Goal: Task Accomplishment & Management: Manage account settings

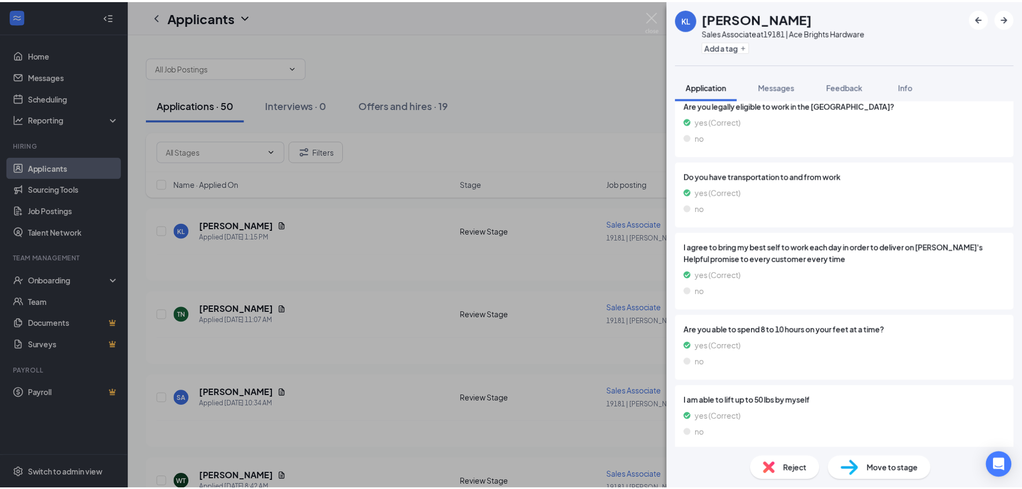
scroll to position [1151, 0]
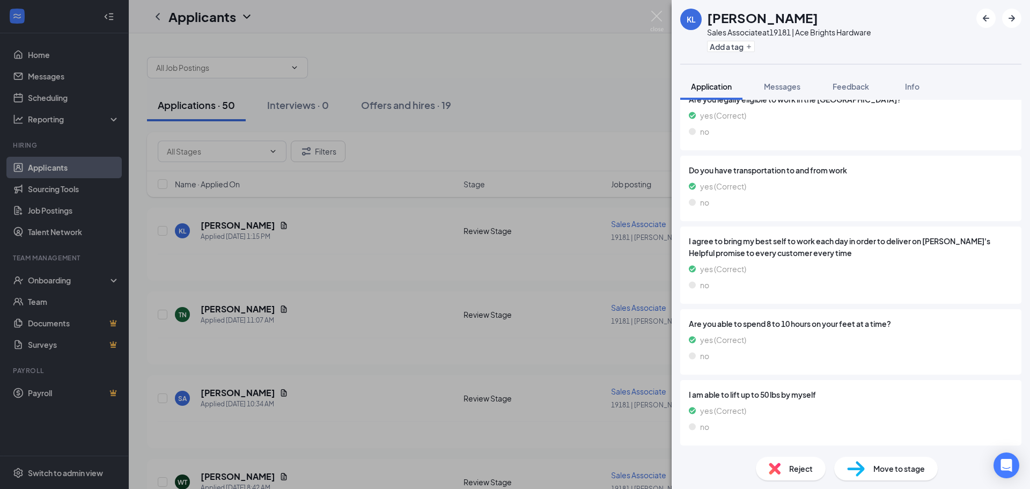
click at [421, 268] on div "KL [PERSON_NAME] Sales Associate at 19181 | Ace Brights Hardware Add a tag Appl…" at bounding box center [515, 244] width 1030 height 489
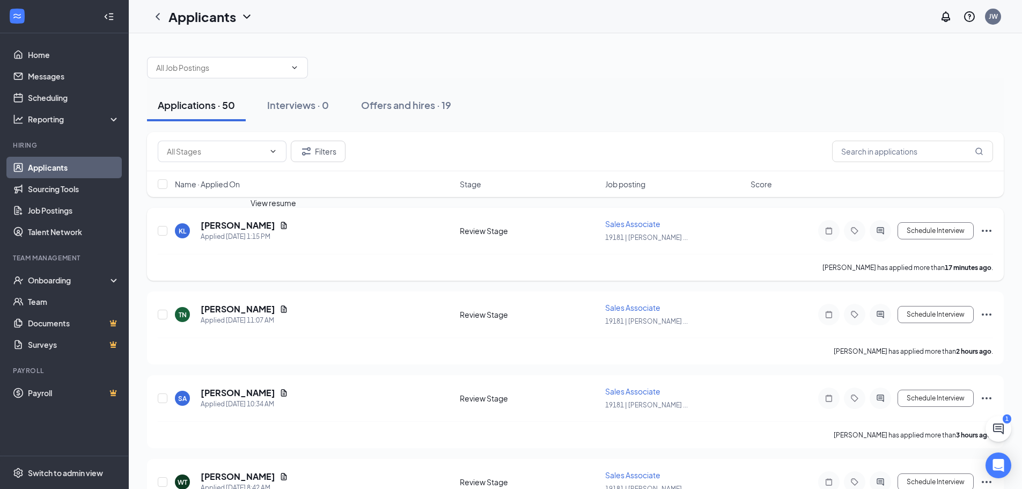
click at [281, 224] on icon "Document" at bounding box center [284, 225] width 6 height 7
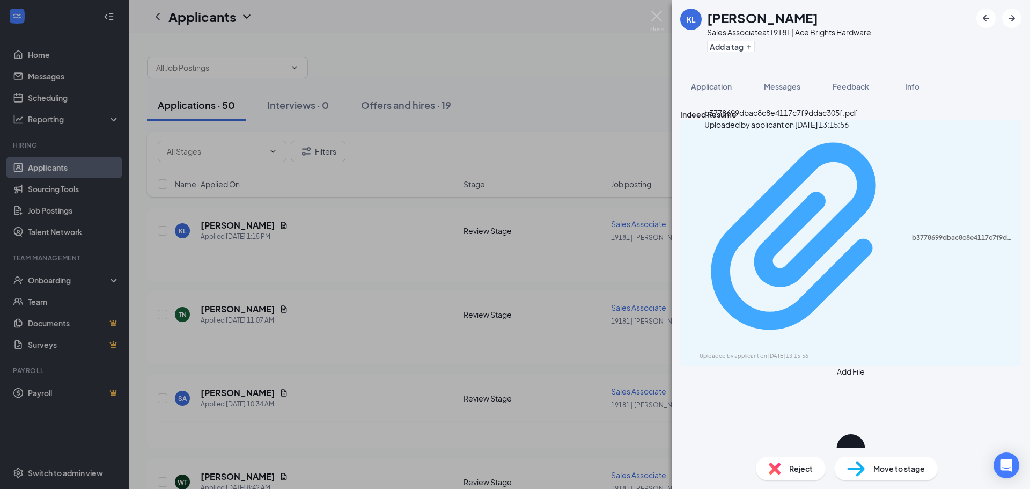
click at [755, 149] on div "b3778699dbac8c8e4117c7f9ddac305f.pdf Uploaded by applicant on [DATE] 13:15:56" at bounding box center [851, 243] width 328 height 236
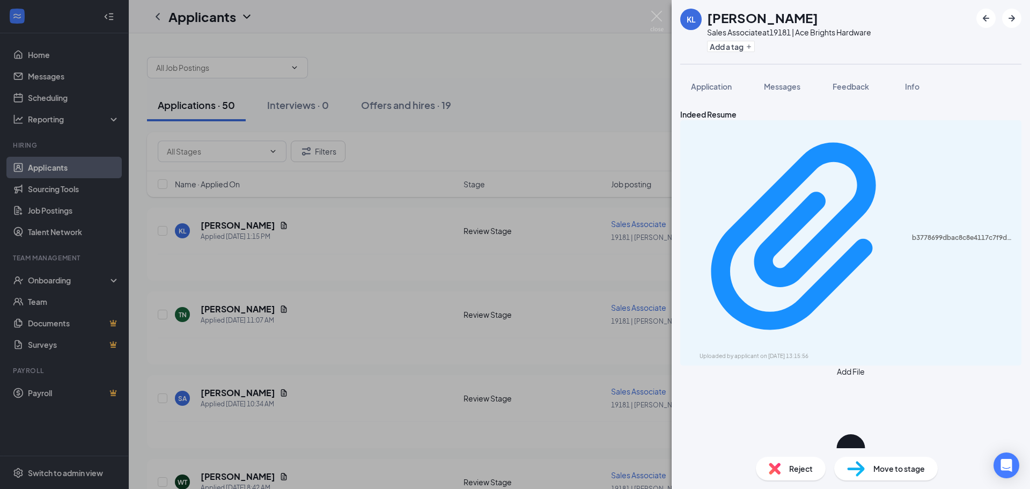
click at [365, 245] on div "KL [PERSON_NAME] Sales Associate at 19181 | Ace Brights Hardware Add a tag Appl…" at bounding box center [515, 244] width 1030 height 489
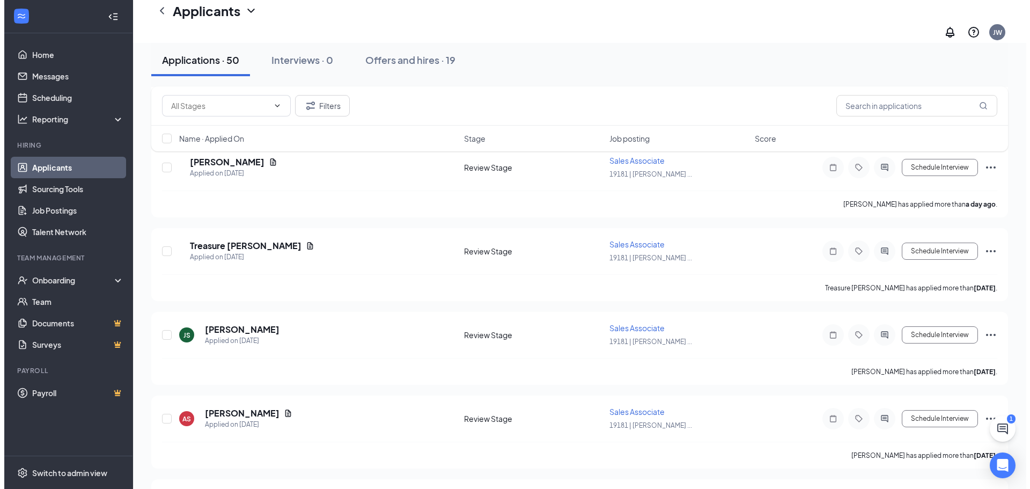
scroll to position [1181, 0]
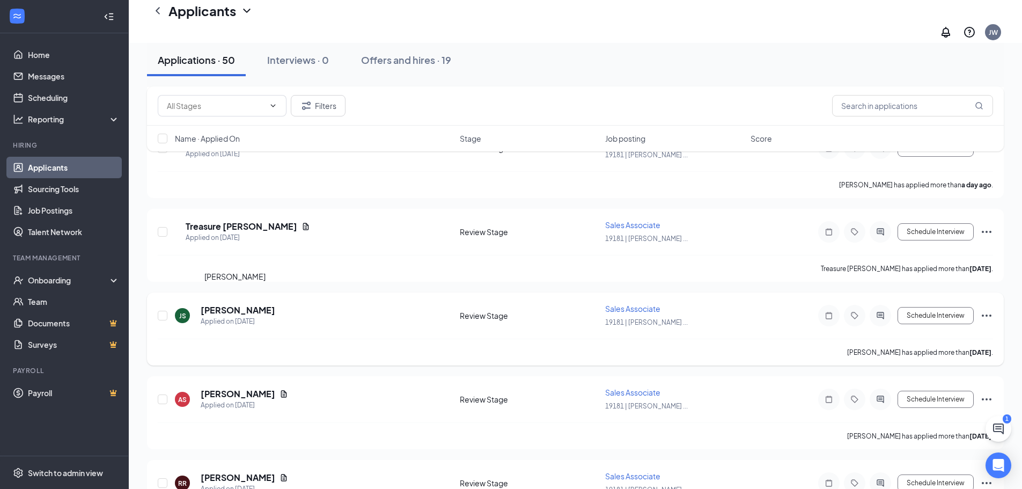
click at [243, 304] on h5 "[PERSON_NAME]" at bounding box center [238, 310] width 75 height 12
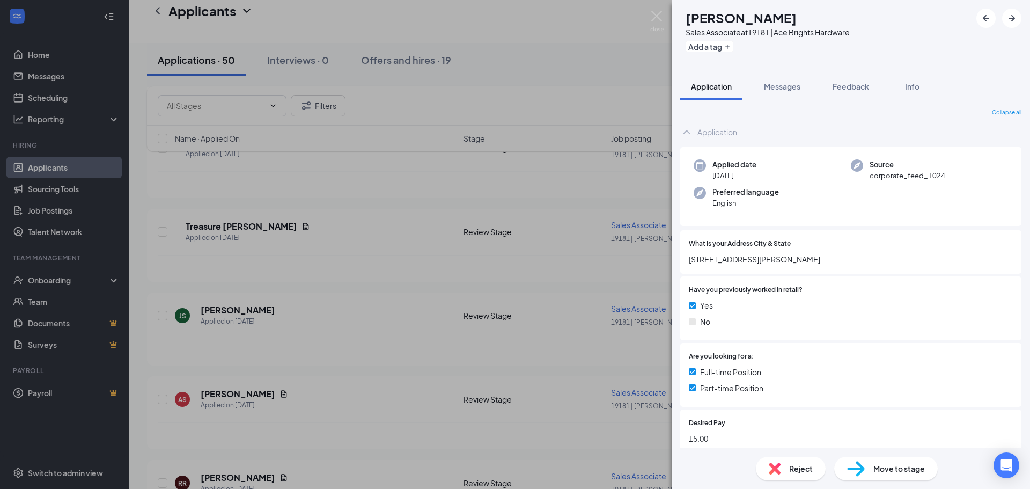
click at [571, 309] on div "JS [PERSON_NAME] Sales Associate at 19181 | Ace Brights Hardware Add a tag Appl…" at bounding box center [515, 244] width 1030 height 489
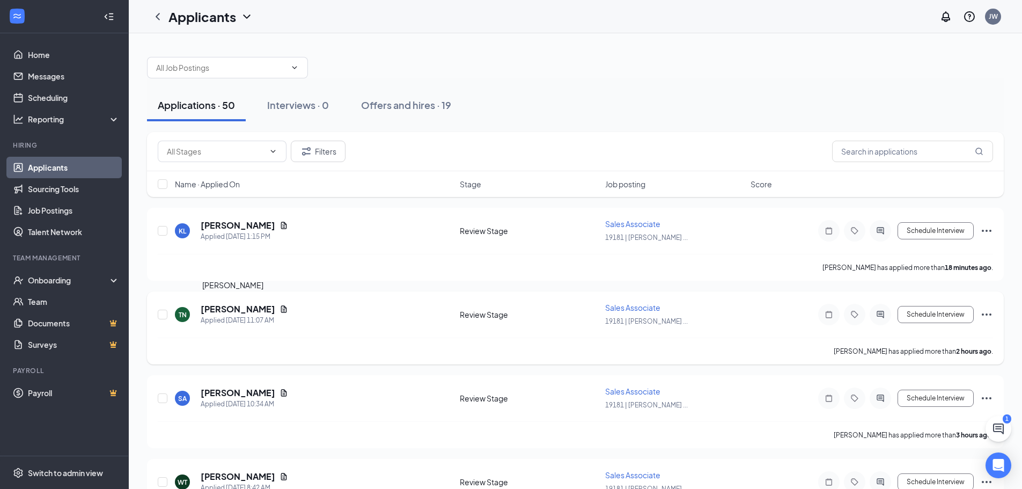
click at [238, 309] on h5 "[PERSON_NAME]" at bounding box center [238, 309] width 75 height 12
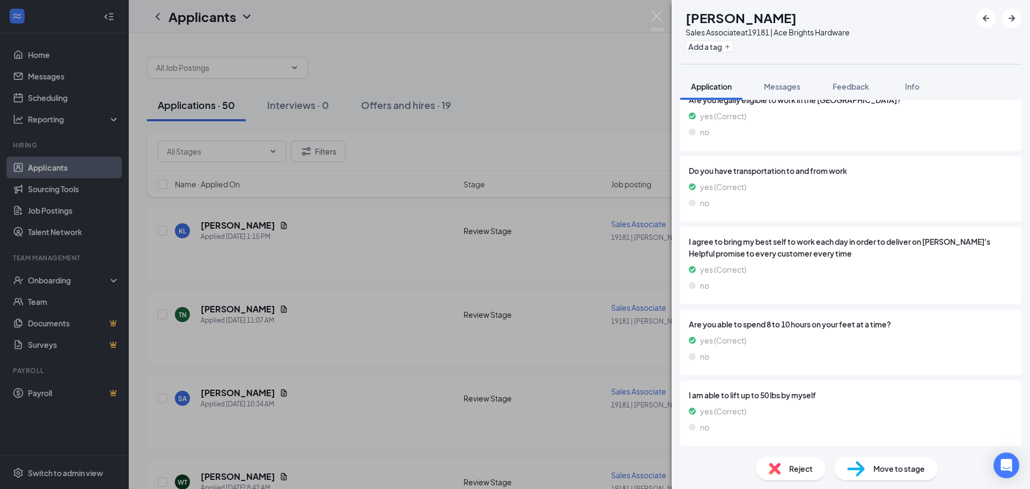
scroll to position [1263, 0]
click at [386, 272] on div "TN [PERSON_NAME] Sales Associate at 19181 | Ace Brights Hardware Add a tag Appl…" at bounding box center [515, 244] width 1030 height 489
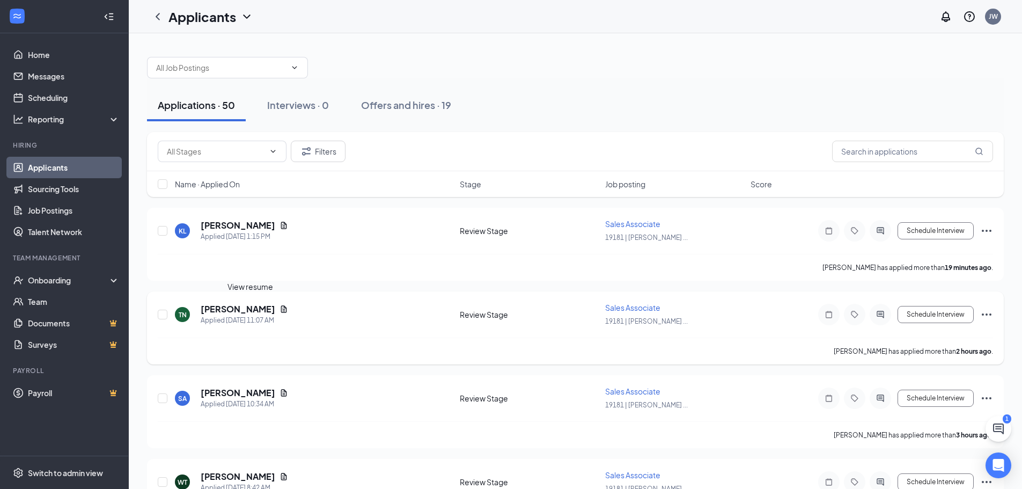
click at [281, 309] on icon "Document" at bounding box center [284, 308] width 6 height 7
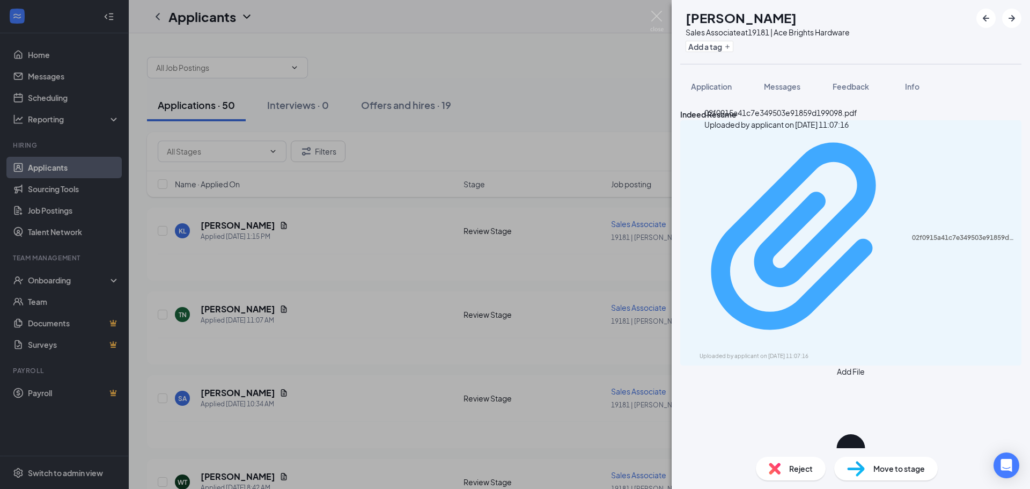
click at [774, 149] on div "02f0915a41c7e349503e91859d199098.pdf Uploaded by applicant on [DATE] 11:07:16" at bounding box center [851, 243] width 328 height 236
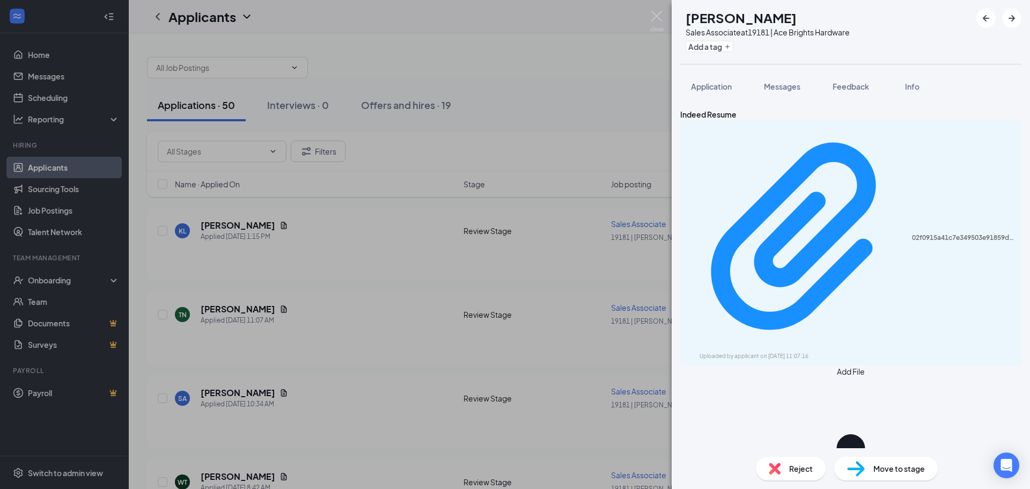
click at [524, 275] on div "TN [PERSON_NAME] Sales Associate at 19181 | Ace Brights Hardware Add a tag Appl…" at bounding box center [515, 244] width 1030 height 489
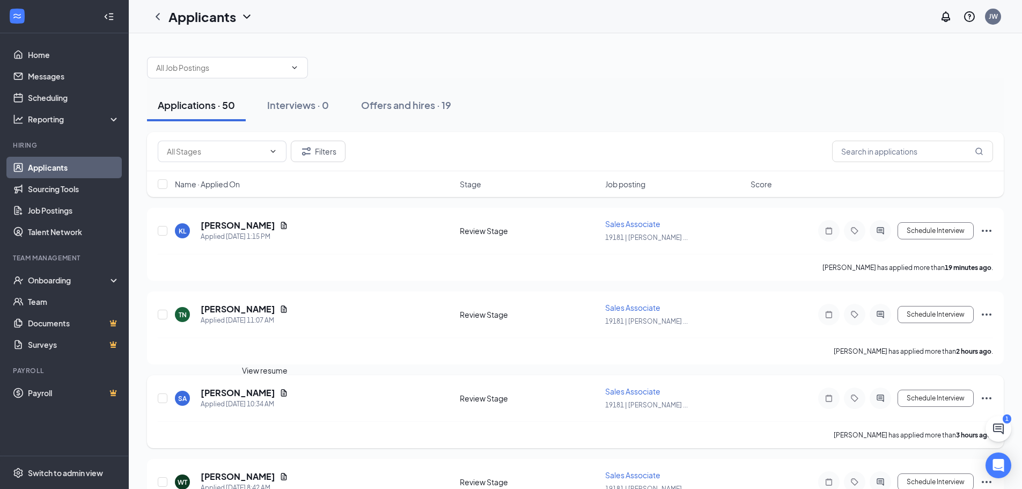
click at [281, 393] on icon "Document" at bounding box center [284, 392] width 6 height 7
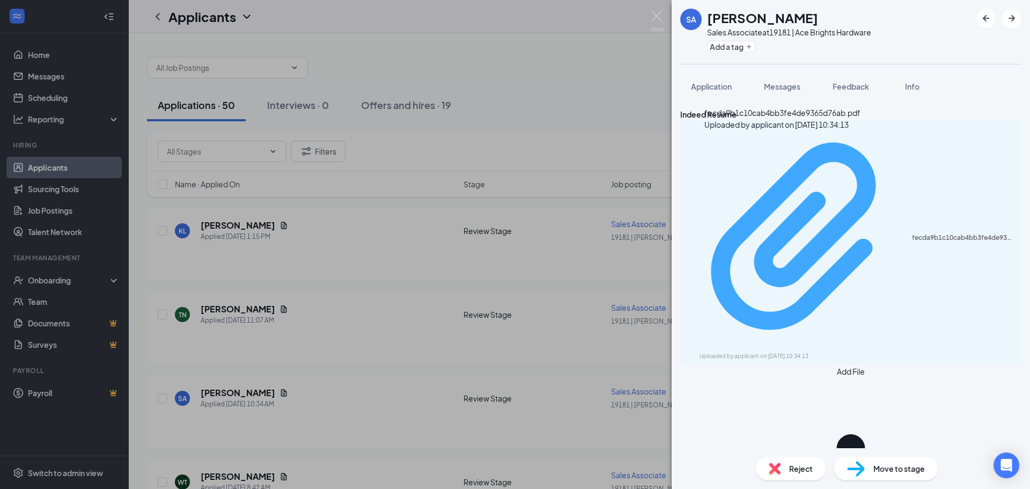
click at [912, 233] on div "fecda9b1c10cab4bb3fe4de9365d76ab.pdf" at bounding box center [963, 237] width 103 height 9
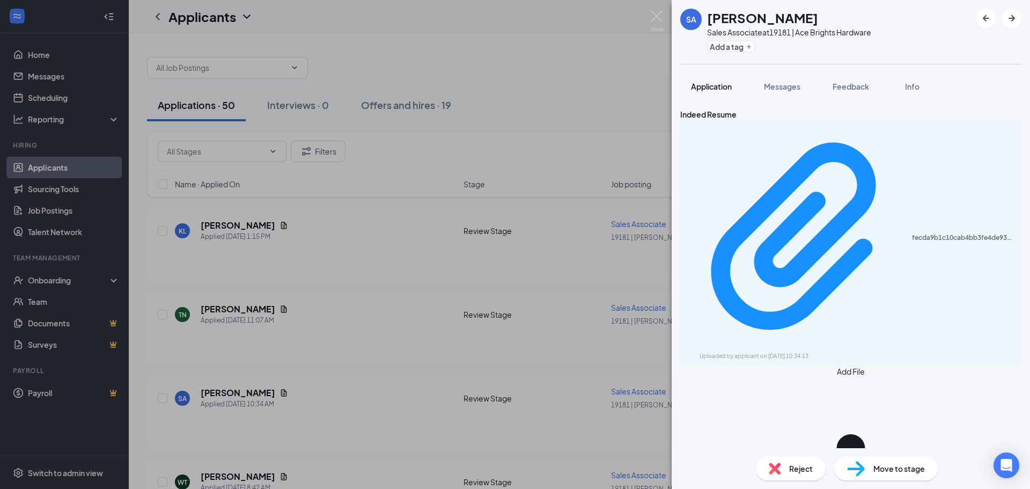
click at [711, 85] on span "Application" at bounding box center [711, 87] width 41 height 10
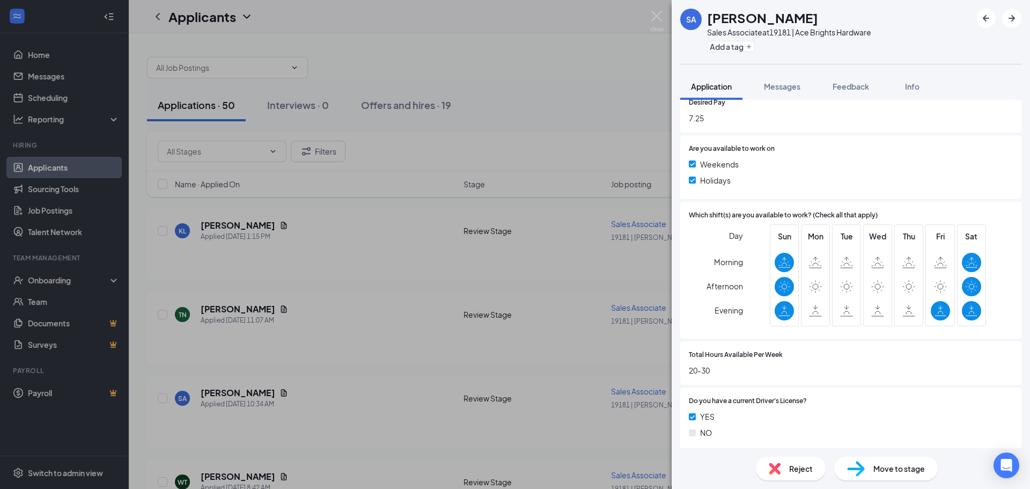
scroll to position [322, 0]
click at [801, 465] on span "Reject" at bounding box center [801, 469] width 24 height 12
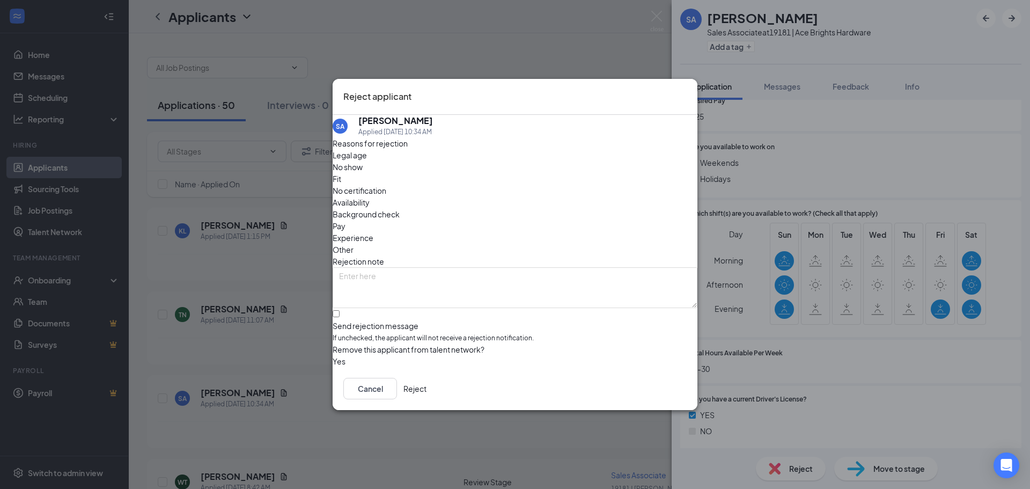
click at [370, 196] on span "Availability" at bounding box center [351, 202] width 37 height 12
click at [340, 310] on input "Send rejection message If unchecked, the applicant will not receive a rejection…" at bounding box center [336, 313] width 7 height 7
checkbox input "true"
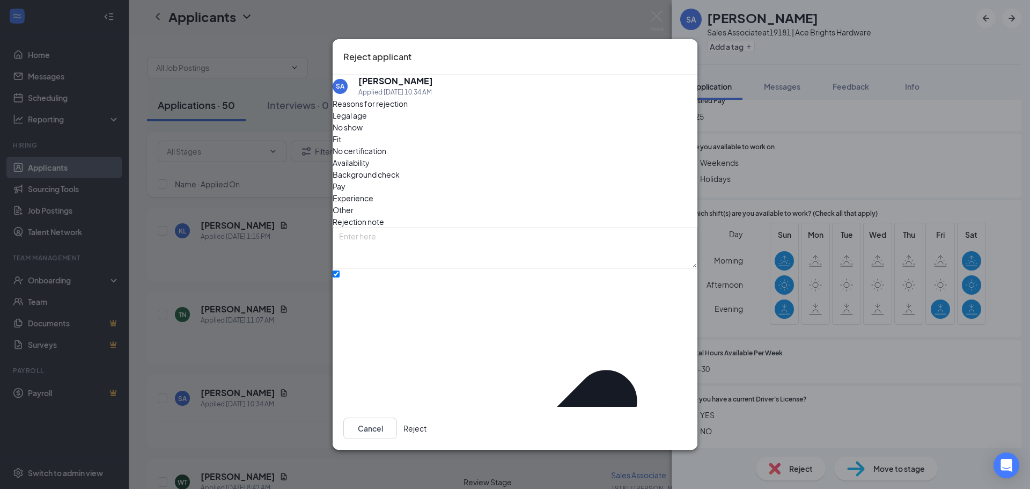
click at [427, 428] on button "Reject" at bounding box center [415, 428] width 23 height 21
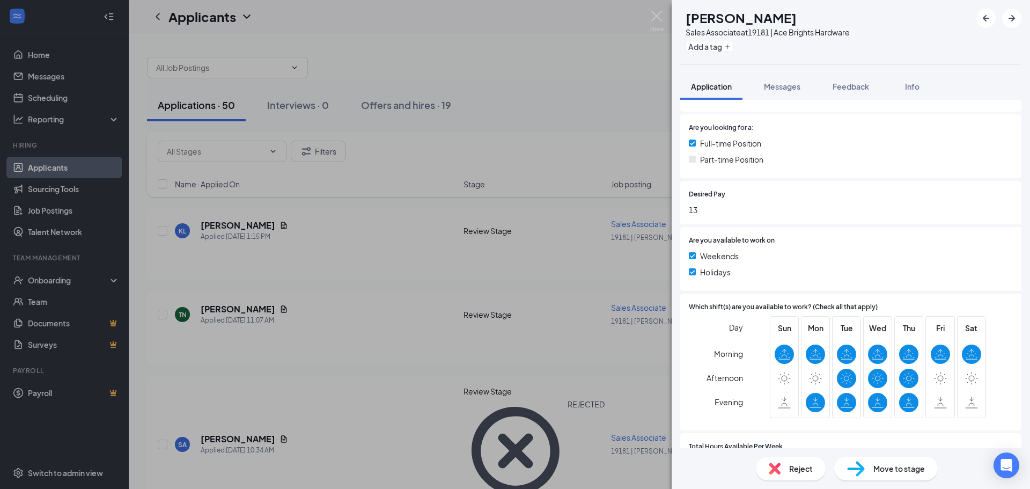
scroll to position [193, 0]
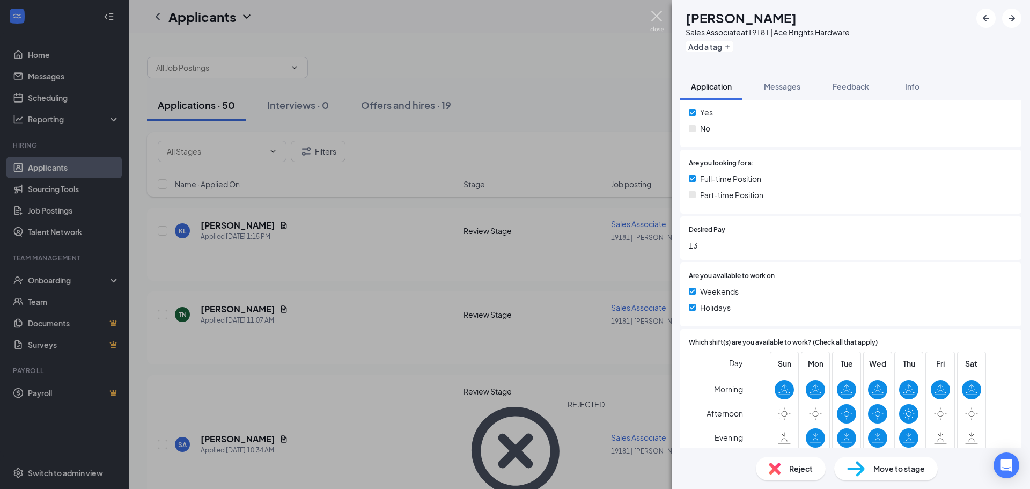
click at [655, 15] on img at bounding box center [656, 21] width 13 height 21
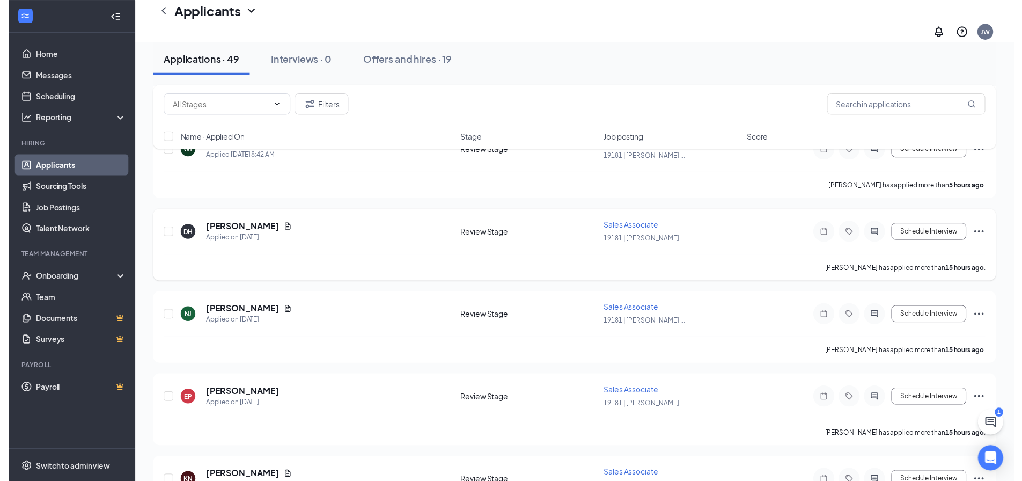
scroll to position [376, 0]
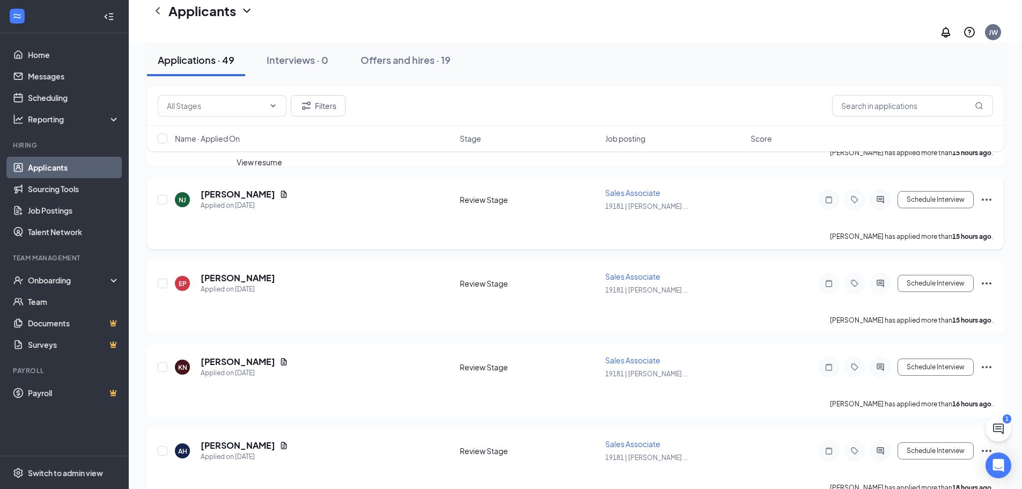
click at [281, 191] on icon "Document" at bounding box center [284, 194] width 6 height 7
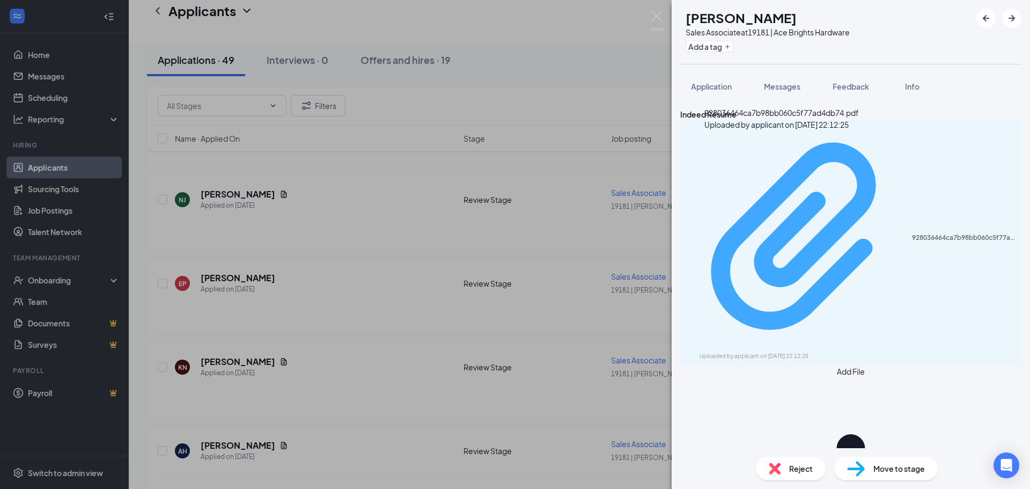
click at [752, 150] on div "928036464ca7b98bb060c5f77ad4db74.pdf Uploaded by applicant on [DATE] 22:12:25" at bounding box center [851, 243] width 328 height 236
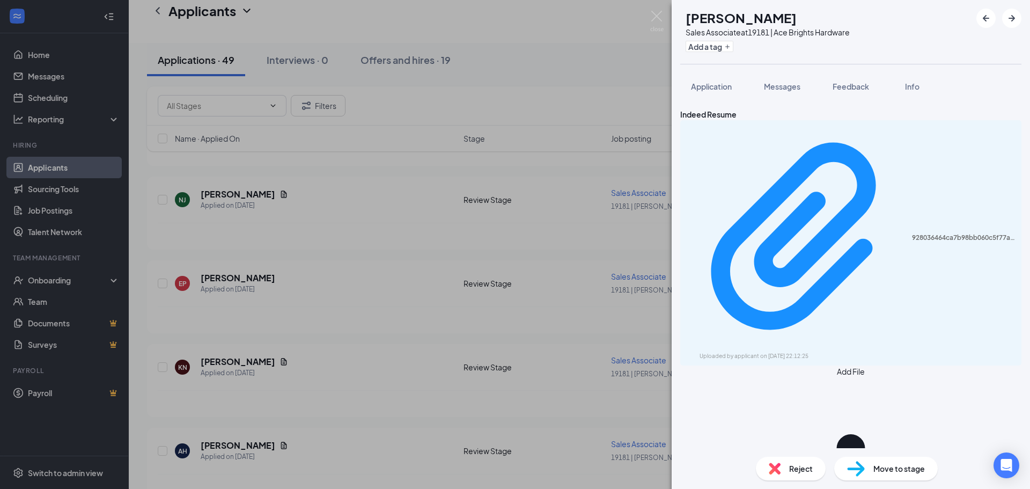
click at [347, 244] on div "NJ [PERSON_NAME] Sales Associate at 19181 | Ace Brights Hardware Add a tag Appl…" at bounding box center [515, 244] width 1030 height 489
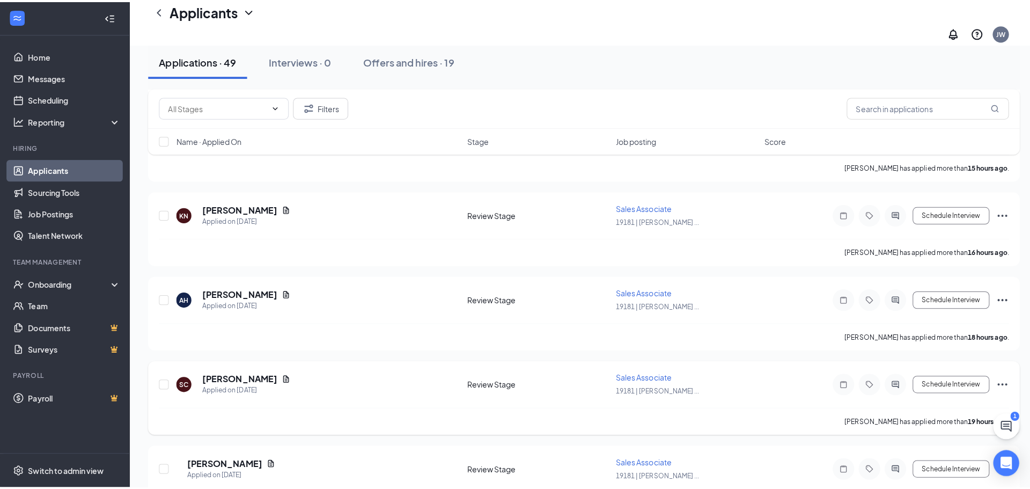
scroll to position [537, 0]
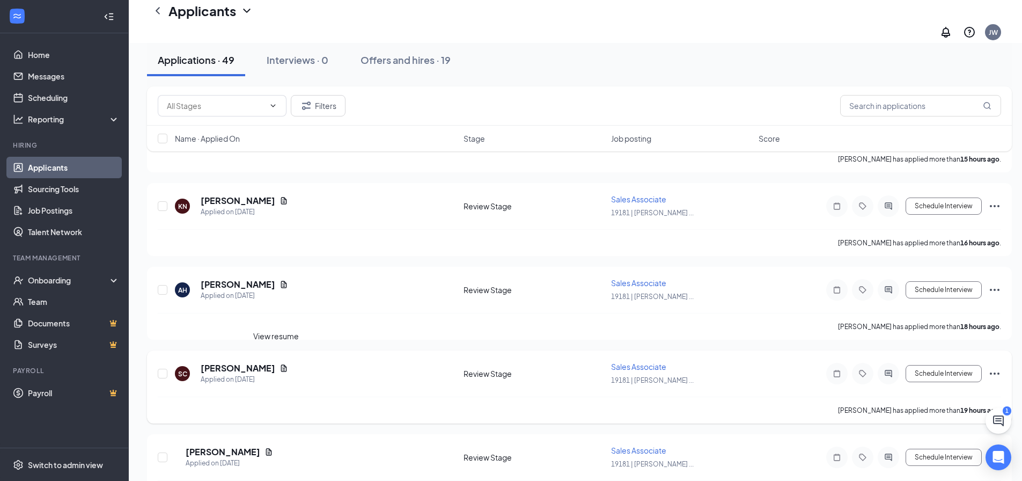
click at [281, 364] on icon "Document" at bounding box center [284, 367] width 6 height 7
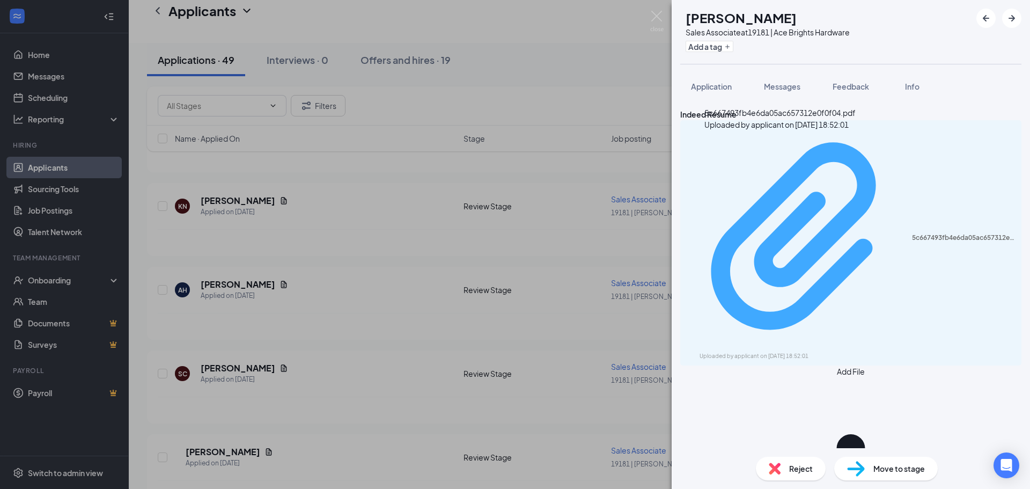
click at [822, 352] on div "Uploaded by applicant on [DATE] 18:52:01" at bounding box center [780, 356] width 161 height 9
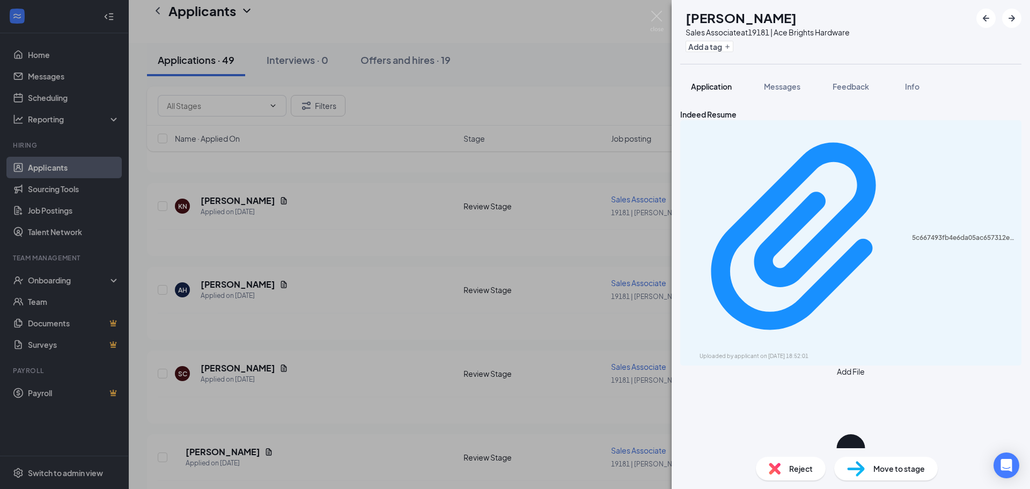
click at [712, 89] on span "Application" at bounding box center [711, 87] width 41 height 10
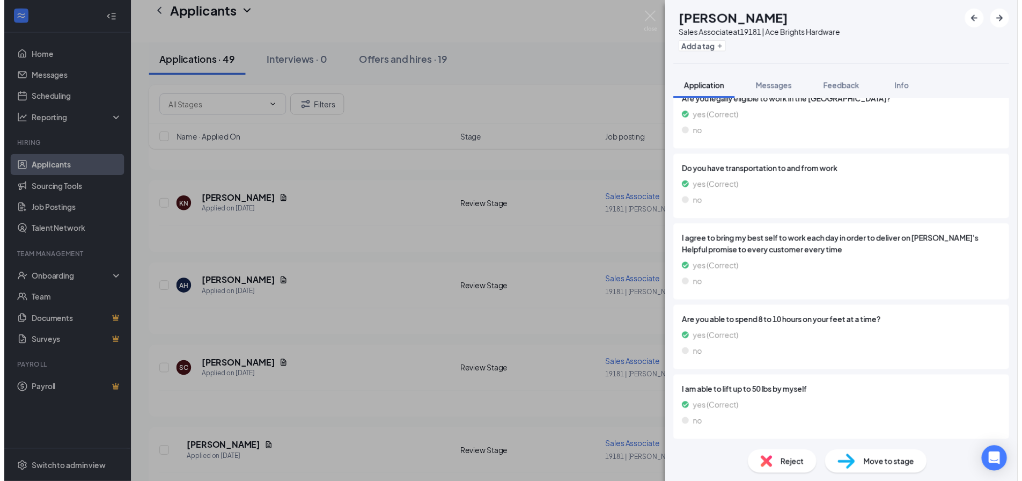
scroll to position [1193, 0]
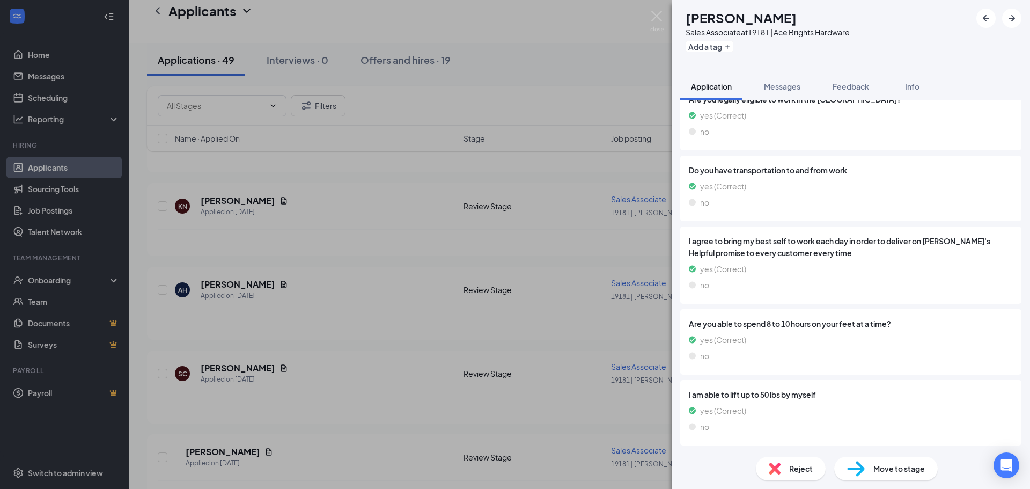
click at [540, 175] on div "SC [PERSON_NAME] Sales Associate at 19181 | Ace Brights Hardware Add a tag Appl…" at bounding box center [515, 244] width 1030 height 489
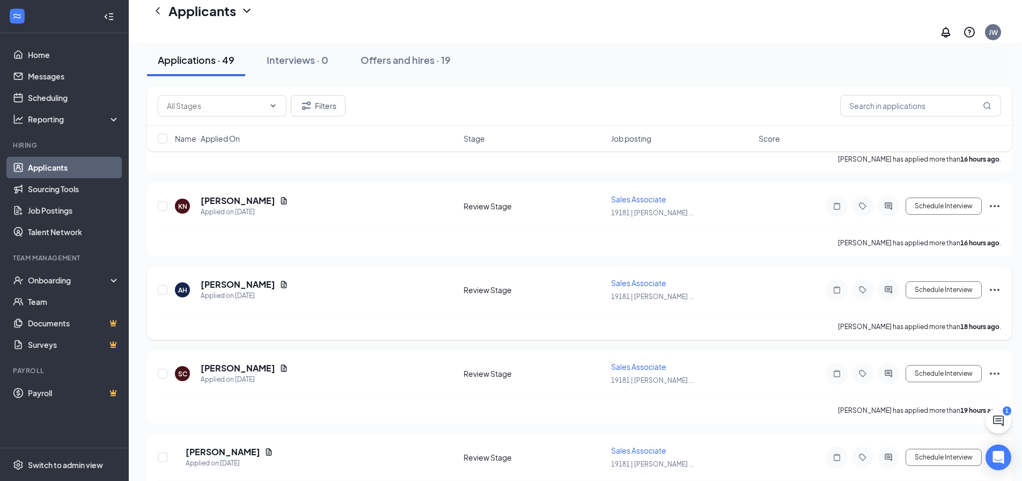
click at [768, 267] on div "AH [PERSON_NAME] Applied on [DATE] Review Stage Sales Associate 19181 | [PERSON…" at bounding box center [579, 303] width 865 height 73
click at [1003, 421] on icon "ChatActive" at bounding box center [998, 420] width 13 height 13
click at [901, 422] on h3 "SMS Messages" at bounding box center [932, 415] width 63 height 14
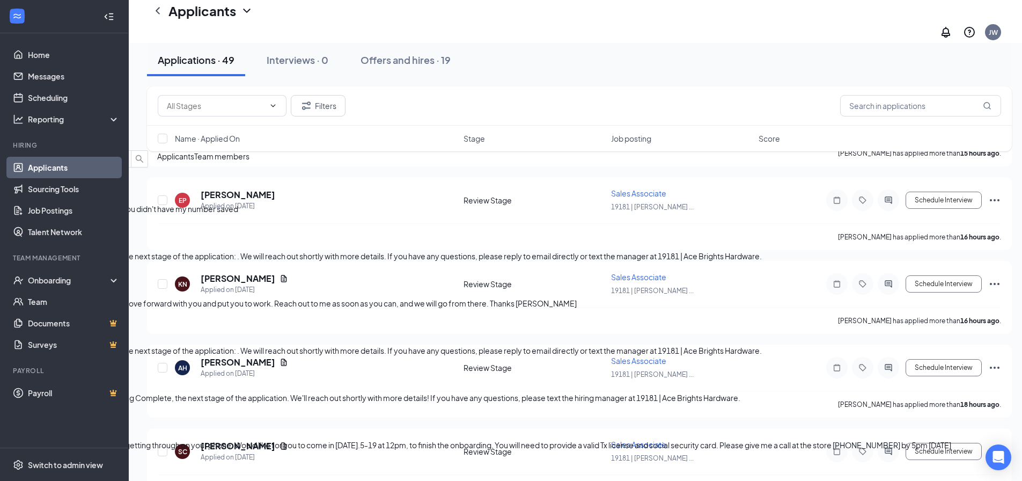
scroll to position [429, 0]
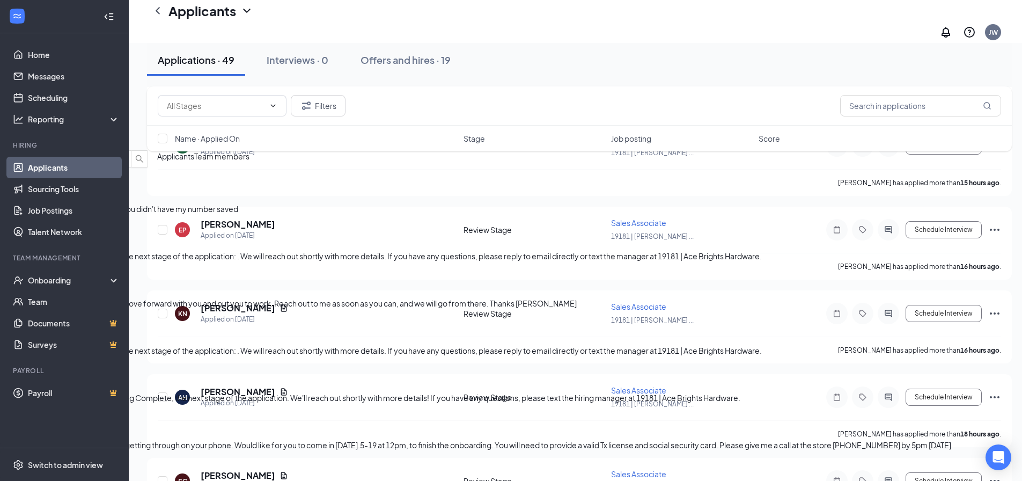
click at [867, 119] on div "1" at bounding box center [481, 113] width 963 height 12
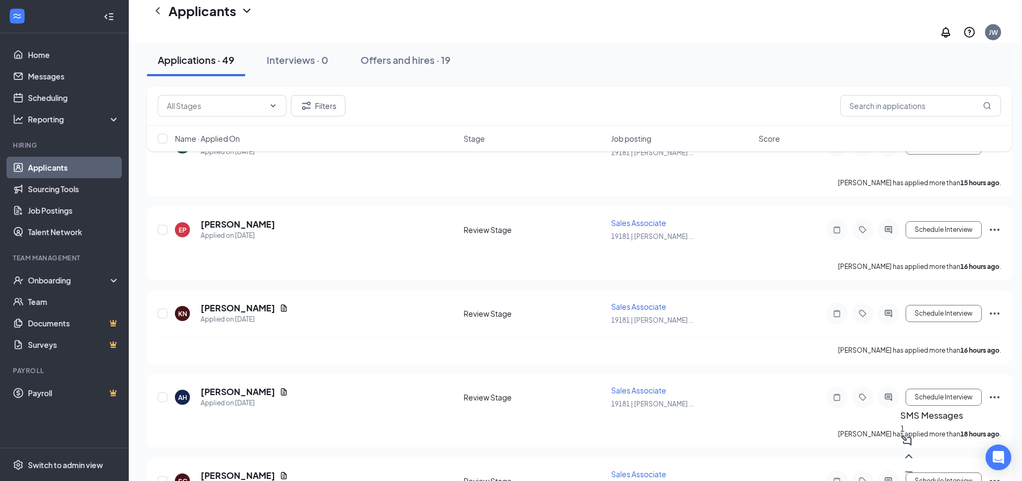
click at [901, 434] on div "1" at bounding box center [932, 428] width 63 height 12
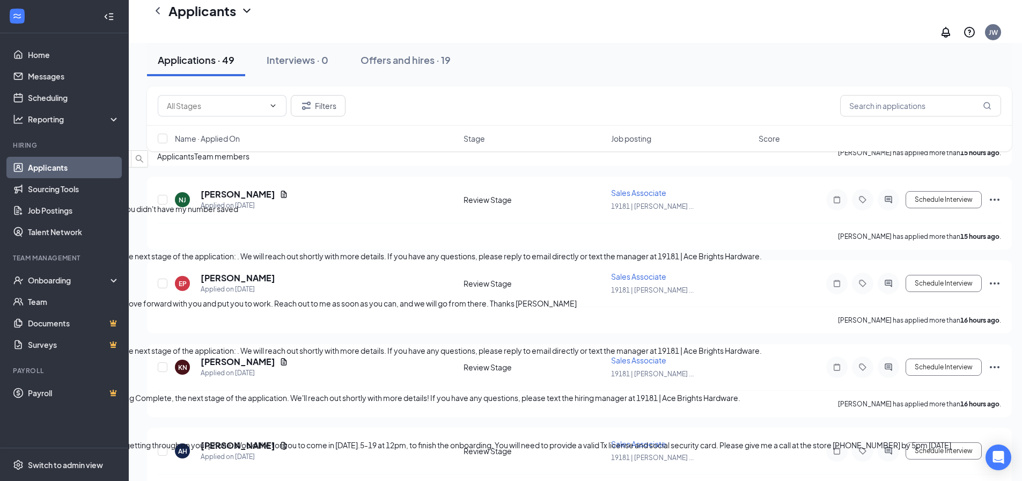
scroll to position [0, 0]
click at [866, 119] on div "1" at bounding box center [481, 113] width 963 height 12
